Goal: Task Accomplishment & Management: Manage account settings

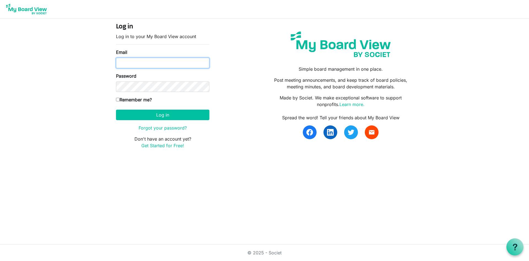
type input "[EMAIL_ADDRESS][DOMAIN_NAME]"
click at [116, 98] on input "Remember me?" at bounding box center [118, 100] width 4 height 4
checkbox input "true"
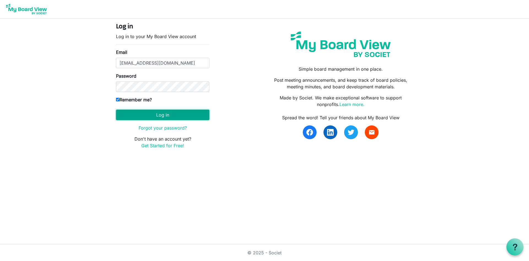
click at [159, 116] on button "Log in" at bounding box center [162, 114] width 93 height 10
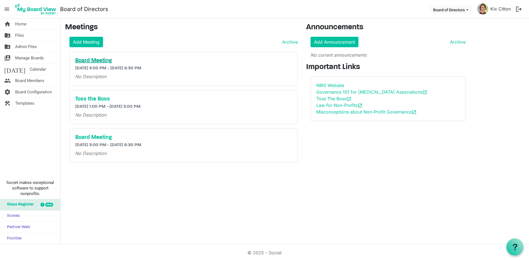
click at [83, 59] on h5 "Board Meeting" at bounding box center [183, 60] width 217 height 7
